Goal: Task Accomplishment & Management: Manage account settings

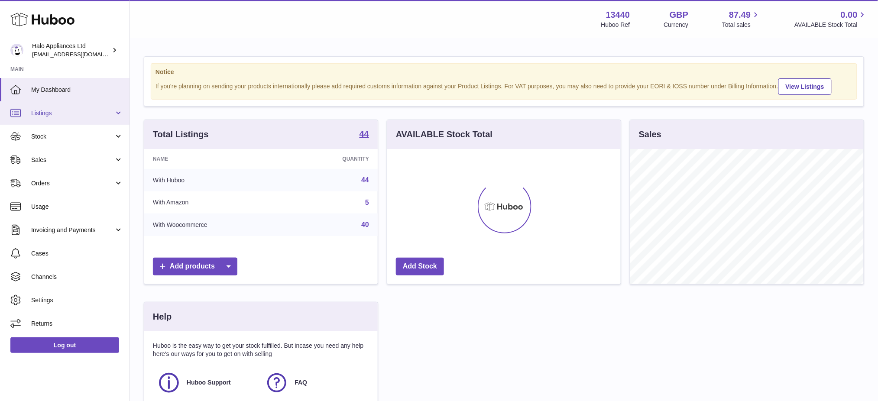
scroll to position [135, 233]
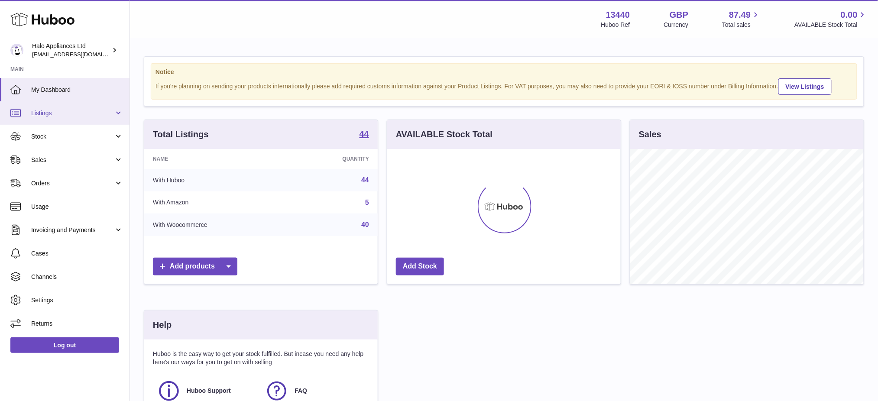
click at [91, 110] on span "Listings" at bounding box center [72, 113] width 83 height 8
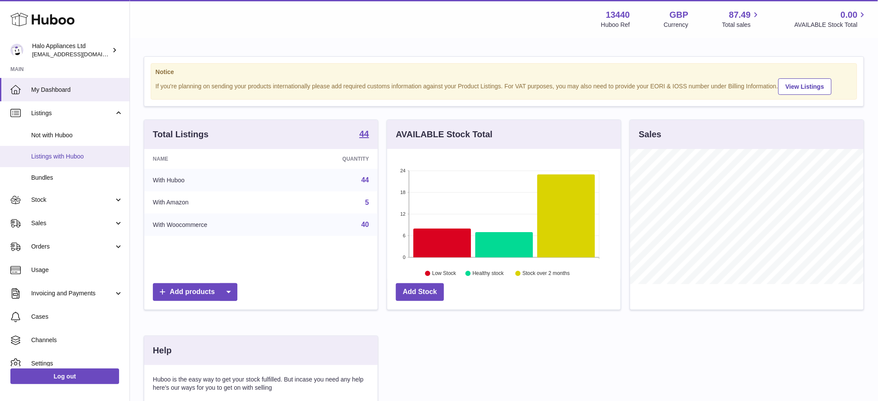
click at [54, 155] on span "Listings with Huboo" at bounding box center [77, 156] width 92 height 8
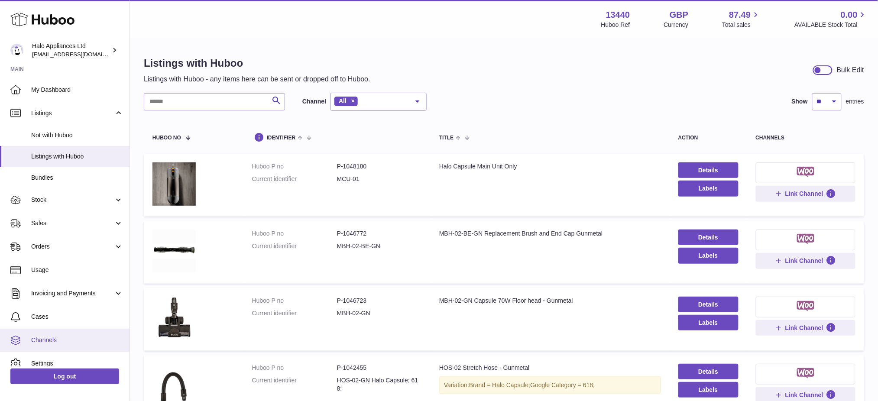
click at [53, 331] on link "Channels" at bounding box center [65, 340] width 130 height 23
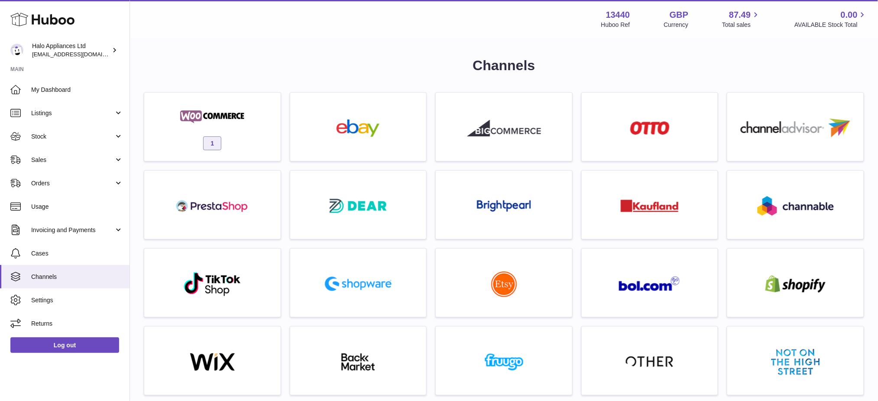
drag, startPoint x: 234, startPoint y: 124, endPoint x: 324, endPoint y: 189, distance: 110.5
click at [234, 123] on img at bounding box center [212, 116] width 74 height 17
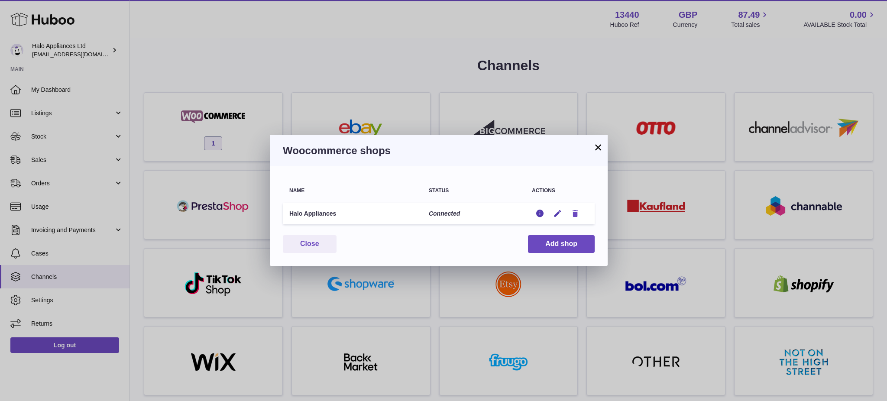
click at [574, 217] on icon "button" at bounding box center [575, 213] width 9 height 9
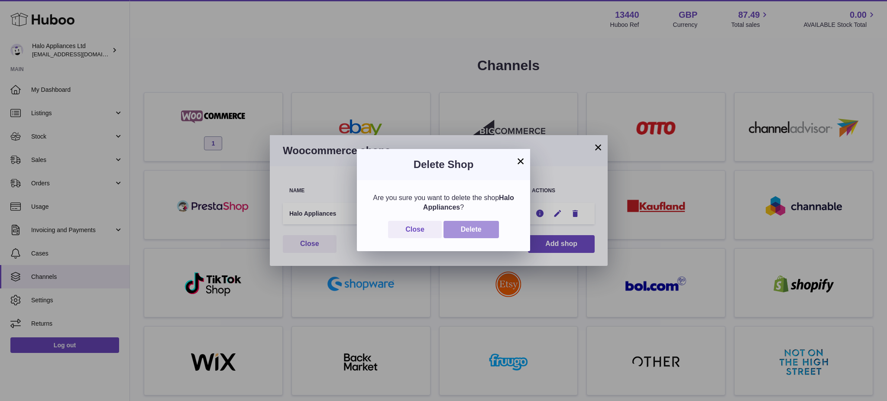
click at [480, 225] on button "Delete" at bounding box center [471, 230] width 55 height 18
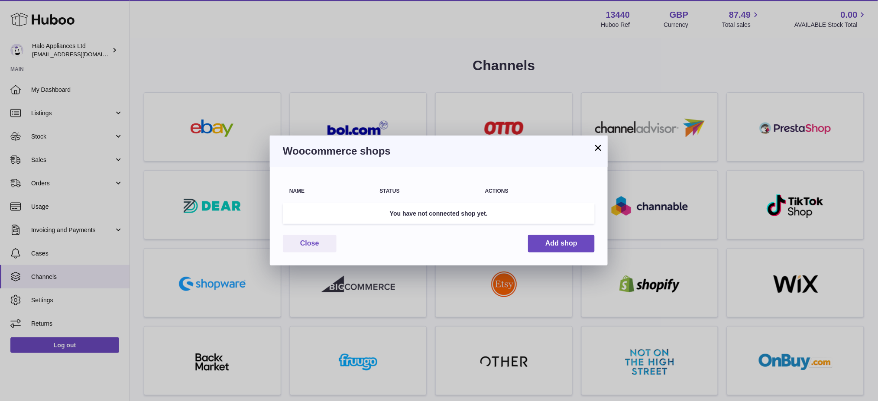
drag, startPoint x: 598, startPoint y: 145, endPoint x: 149, endPoint y: 148, distance: 448.8
click at [598, 146] on button "×" at bounding box center [598, 148] width 10 height 10
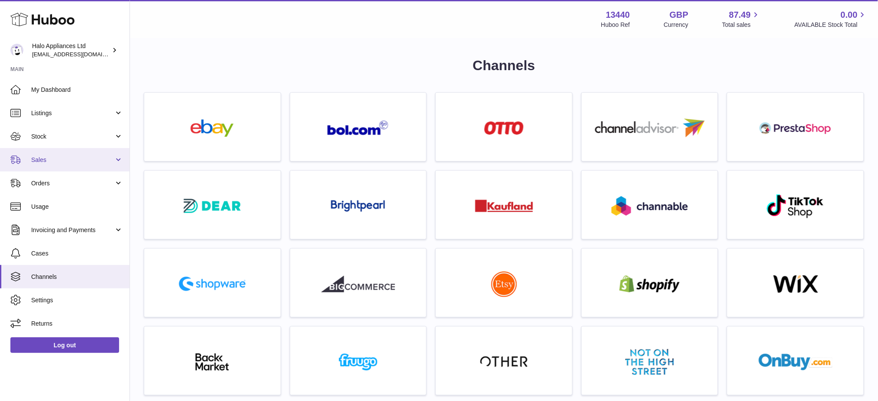
click at [45, 168] on link "Sales" at bounding box center [65, 159] width 130 height 23
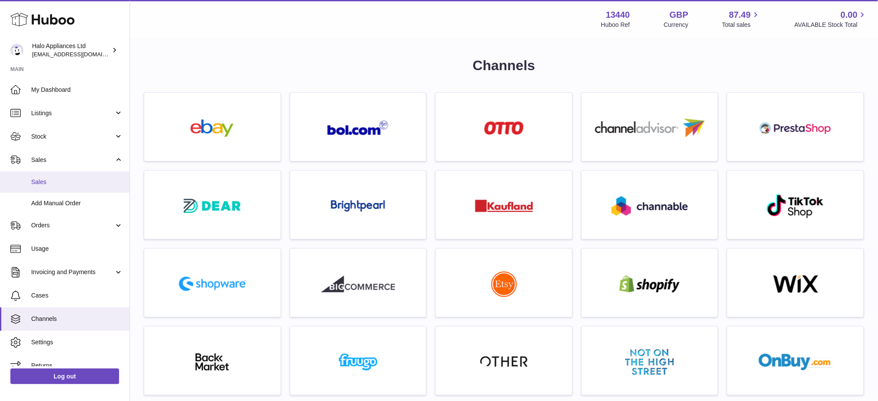
click at [58, 189] on link "Sales" at bounding box center [65, 182] width 130 height 21
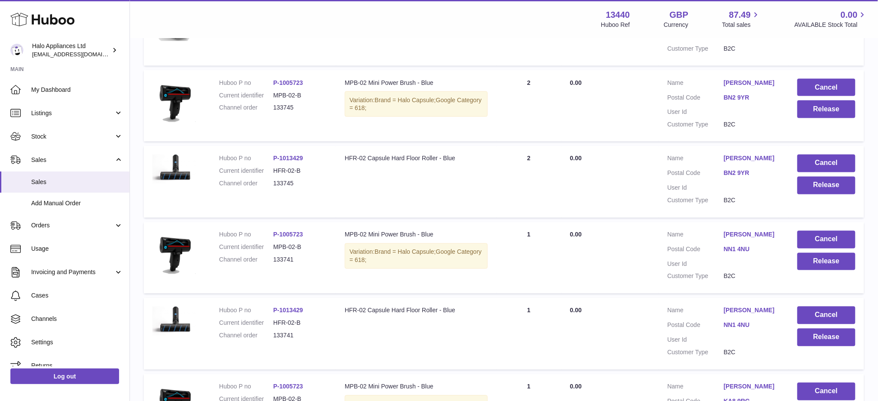
scroll to position [665, 0]
